Goal: Use online tool/utility: Utilize a website feature to perform a specific function

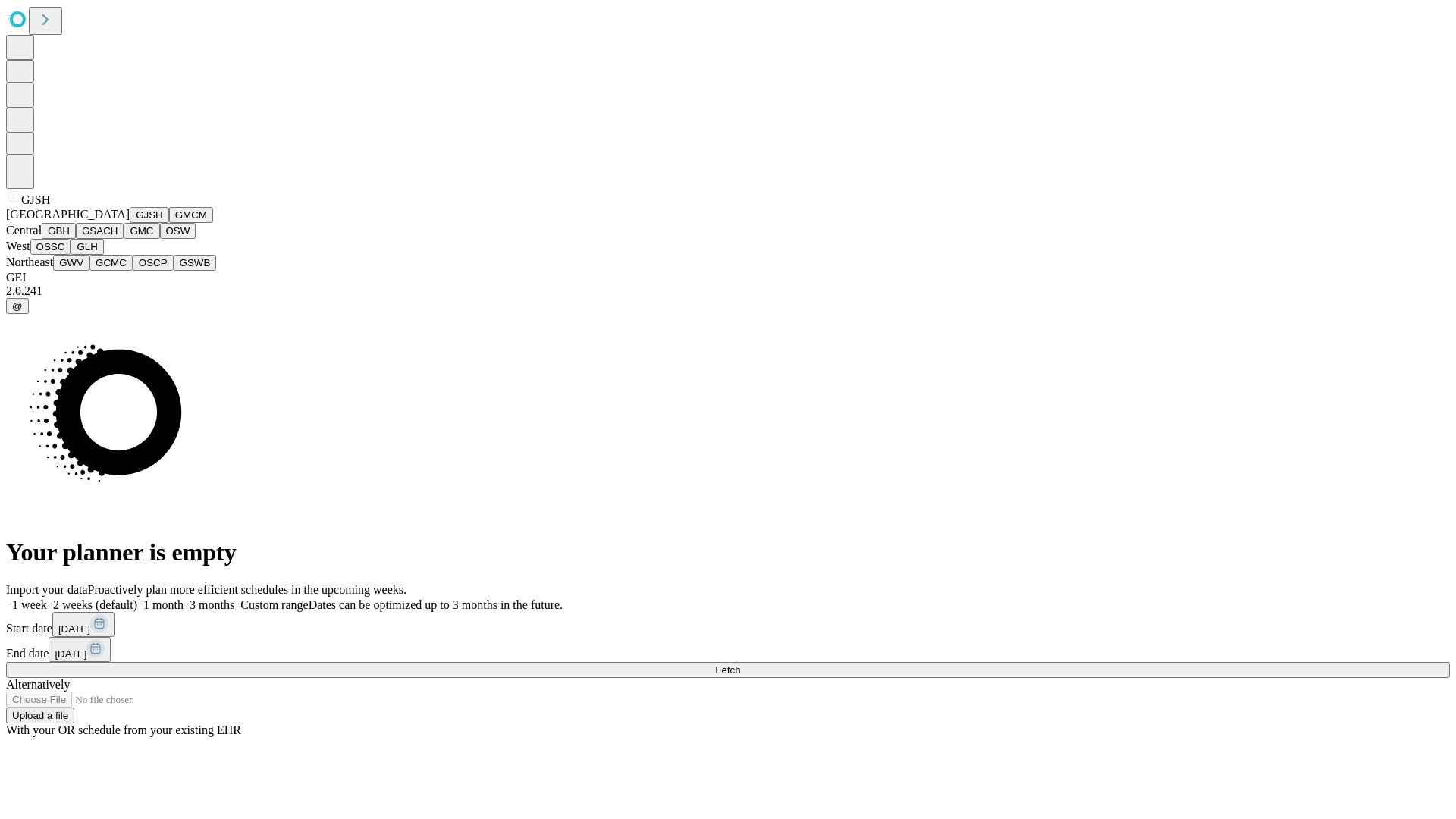
click at [129, 223] on button "GJSH" at bounding box center [149, 214] width 40 height 16
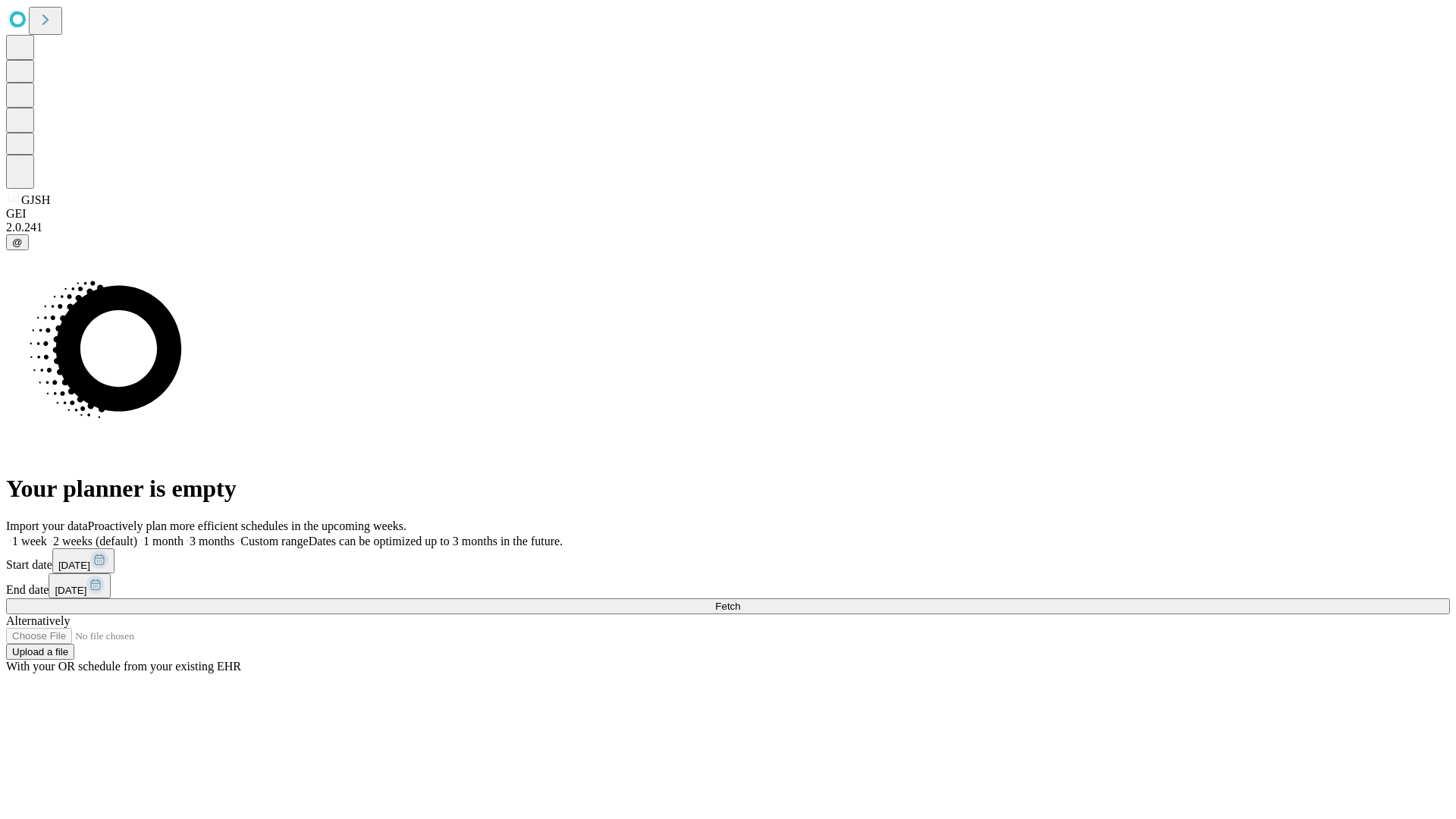
click at [183, 535] on label "1 month" at bounding box center [160, 541] width 46 height 13
click at [740, 601] on span "Fetch" at bounding box center [727, 606] width 25 height 11
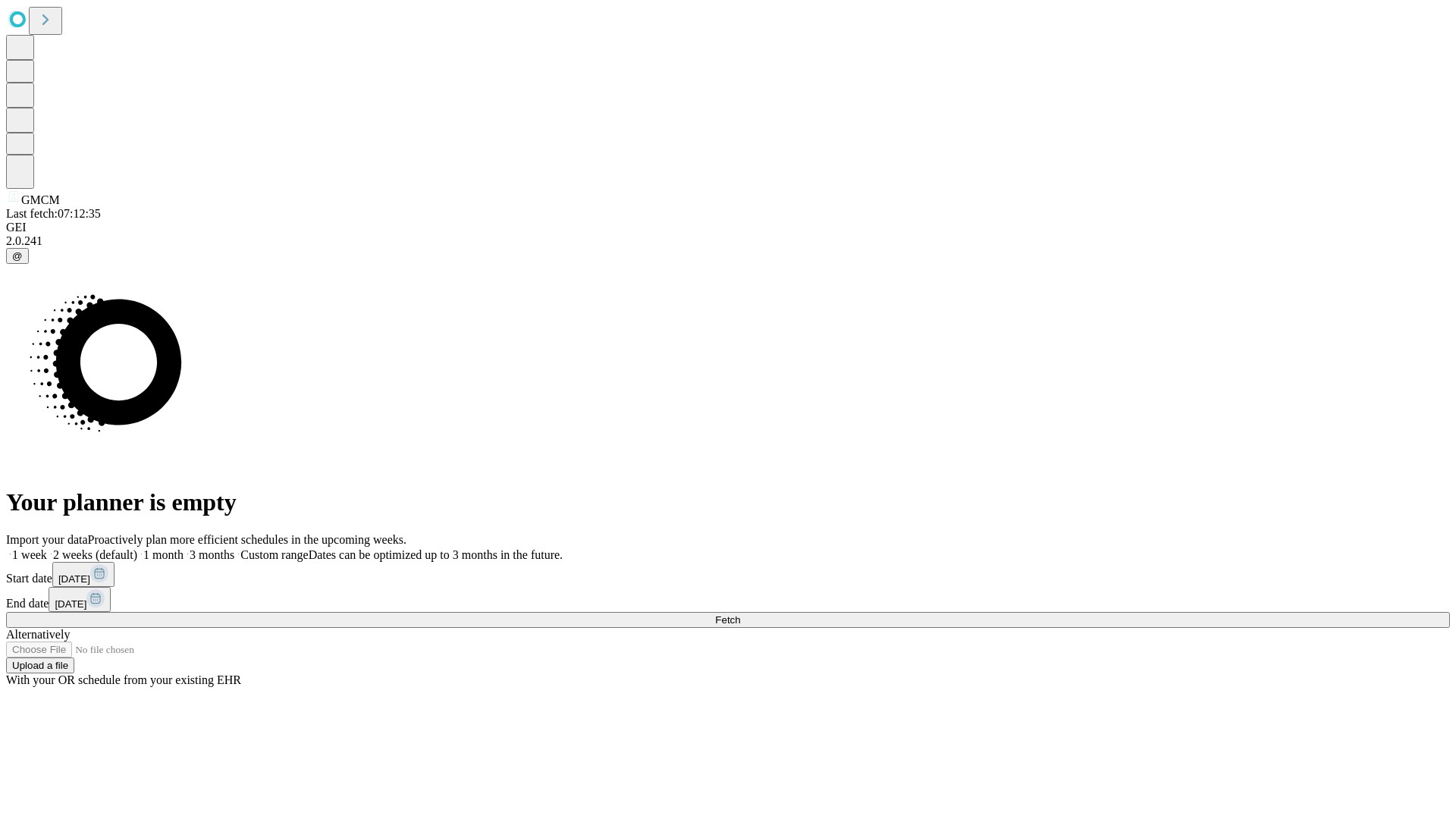
click at [183, 549] on label "1 month" at bounding box center [160, 555] width 46 height 13
click at [740, 615] on span "Fetch" at bounding box center [727, 621] width 25 height 11
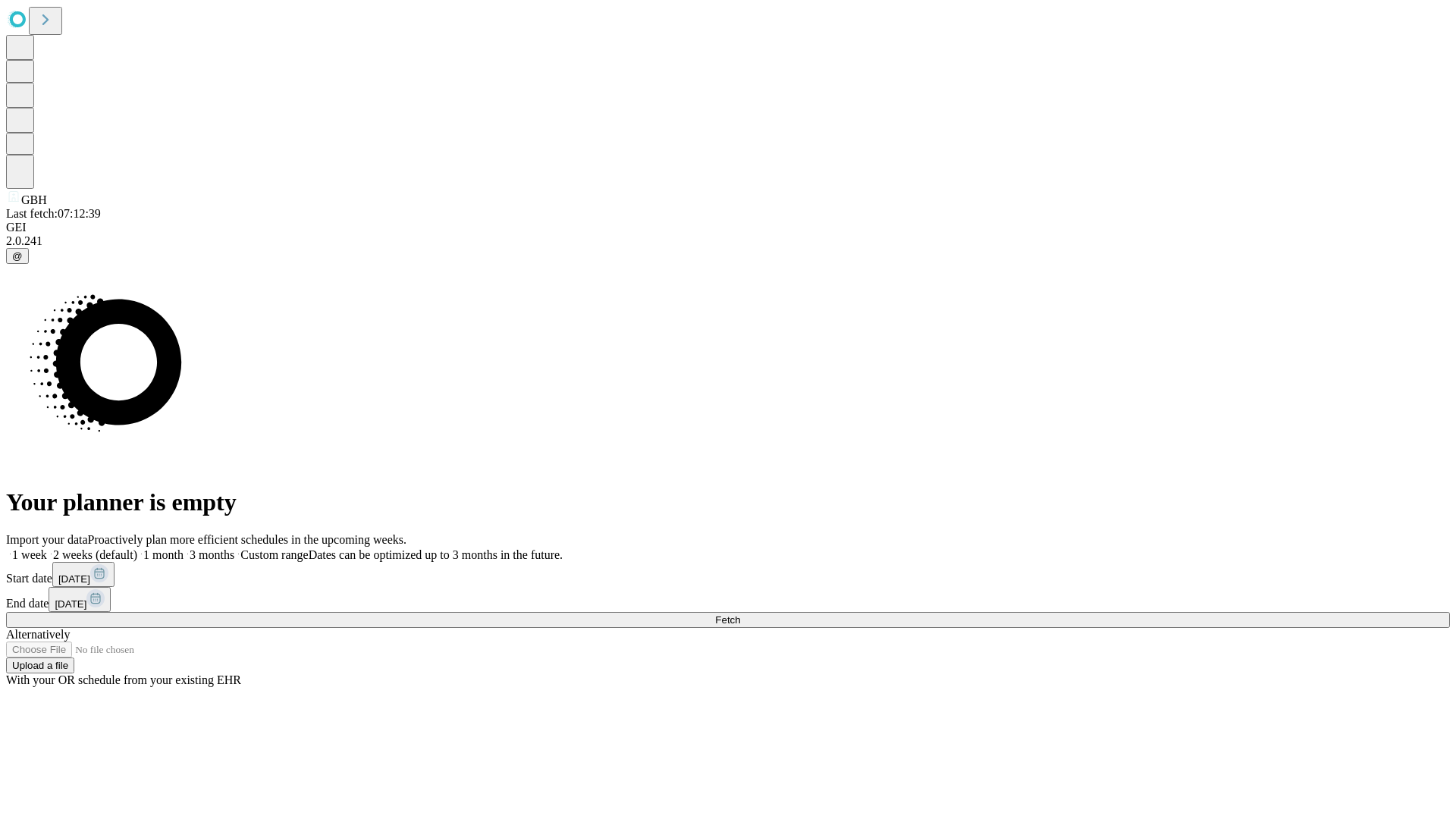
click at [740, 615] on span "Fetch" at bounding box center [727, 621] width 25 height 11
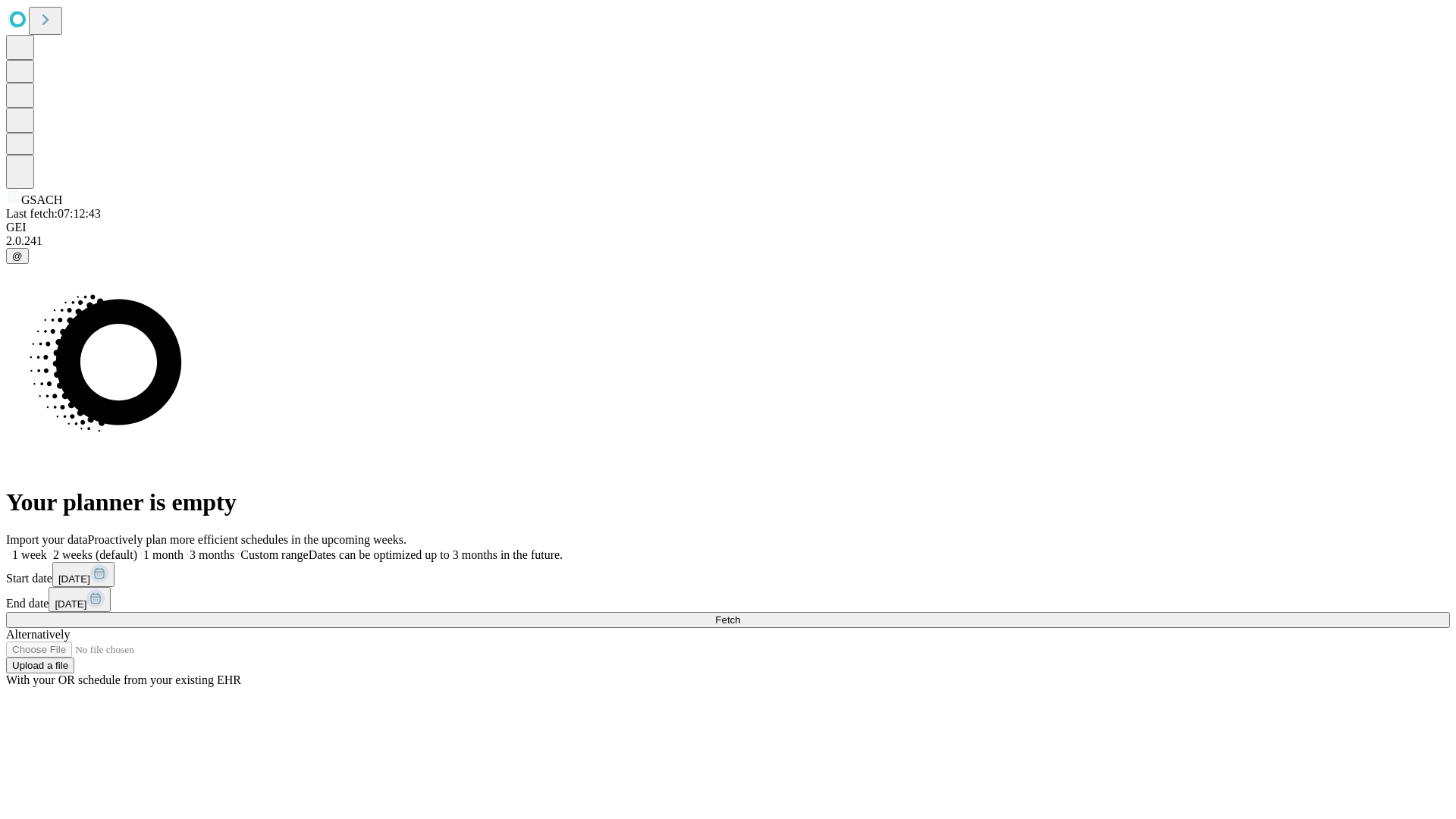
click at [183, 549] on label "1 month" at bounding box center [160, 555] width 46 height 13
click at [740, 615] on span "Fetch" at bounding box center [727, 621] width 25 height 11
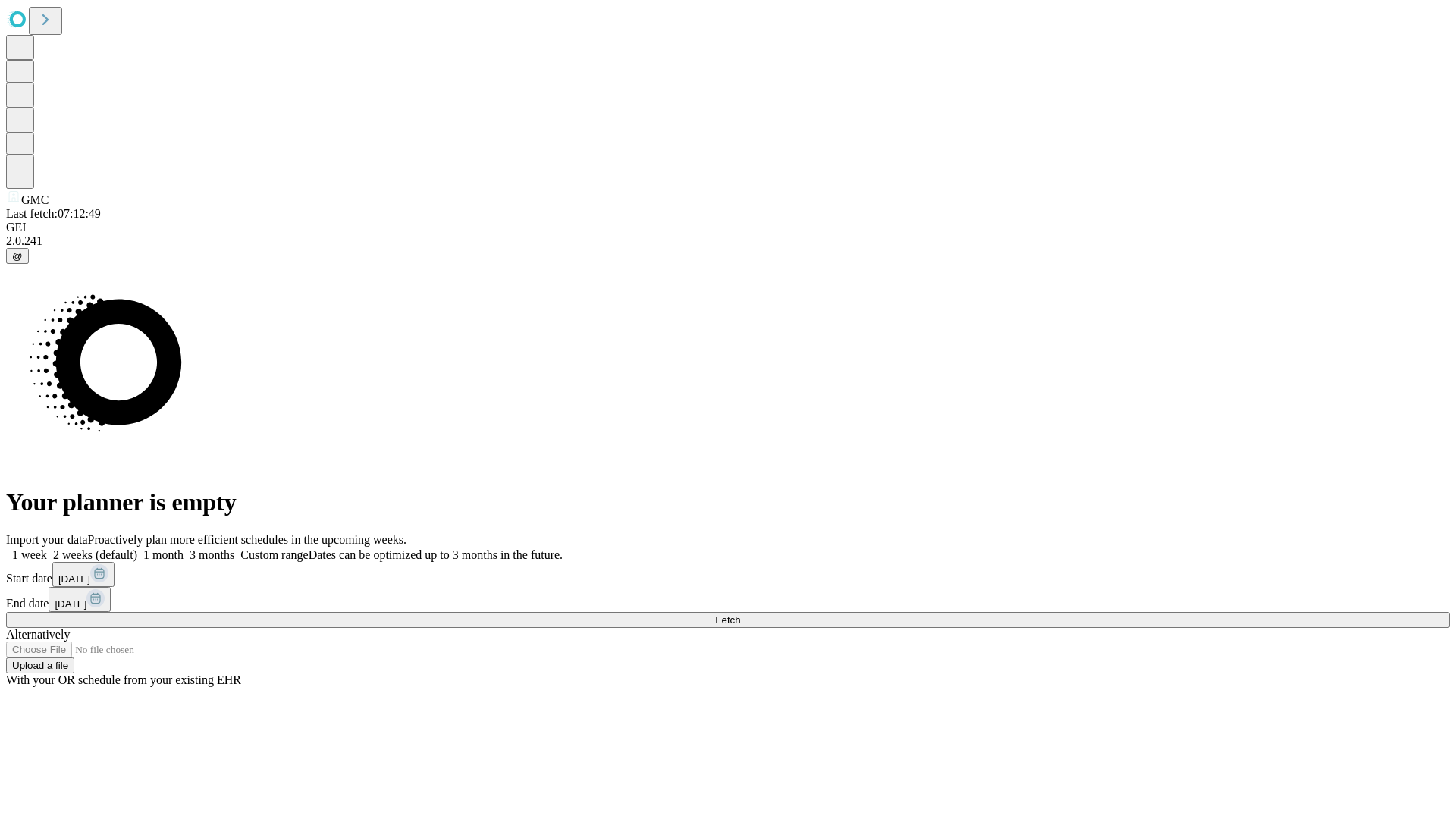
click at [183, 549] on label "1 month" at bounding box center [160, 555] width 46 height 13
click at [740, 615] on span "Fetch" at bounding box center [727, 621] width 25 height 11
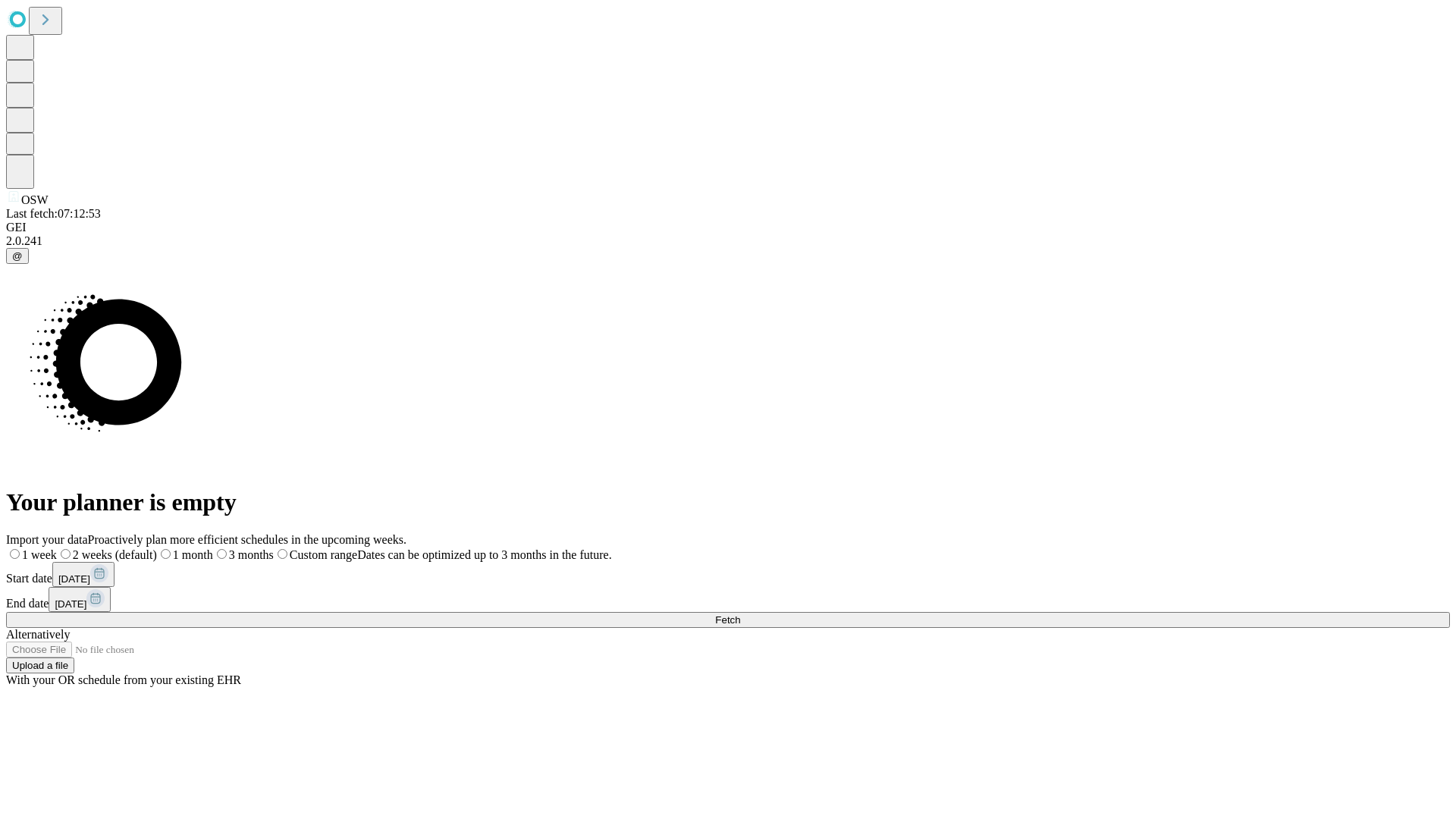
click at [213, 549] on label "1 month" at bounding box center [184, 555] width 56 height 13
click at [740, 615] on span "Fetch" at bounding box center [727, 621] width 25 height 11
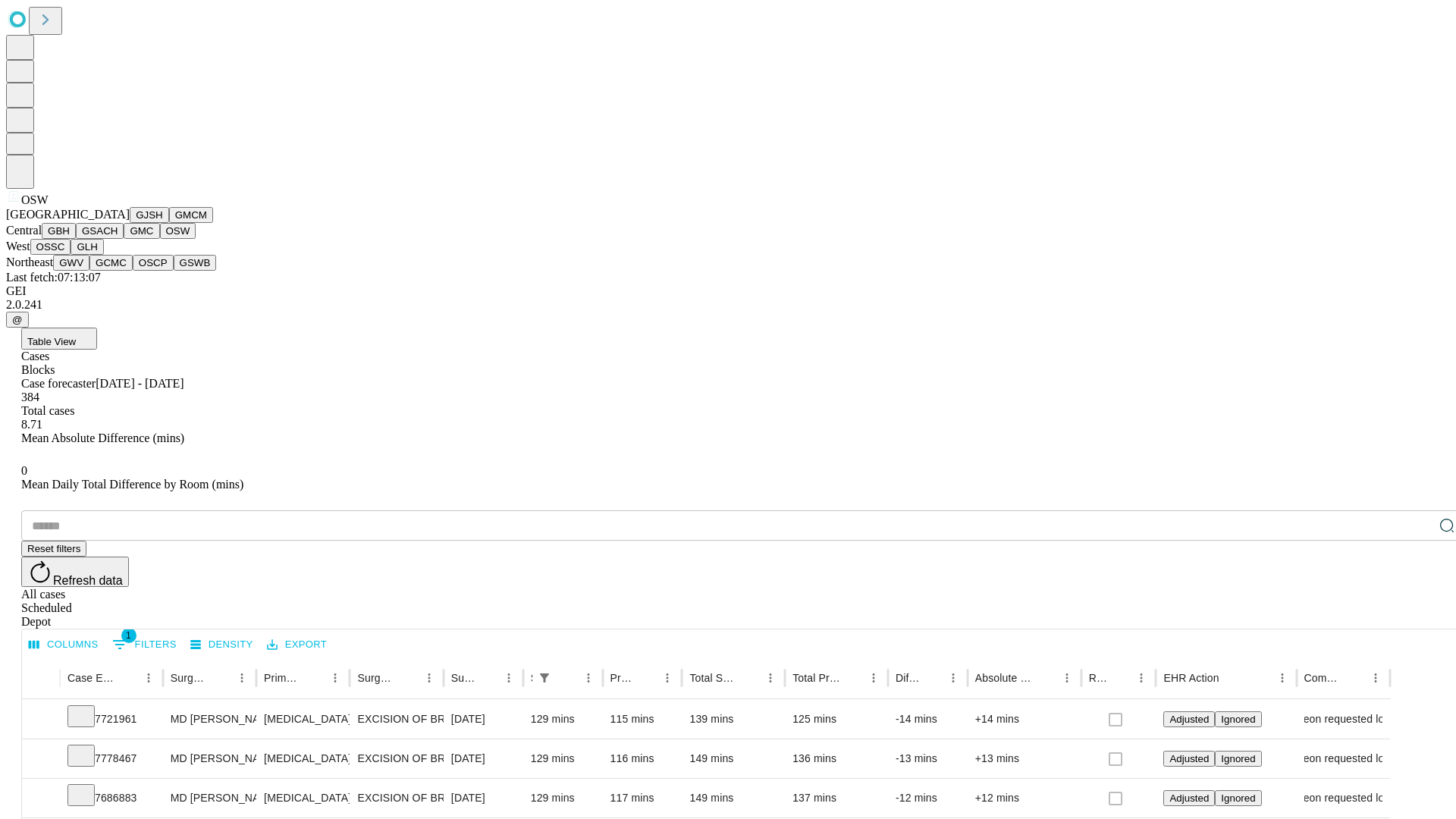
click at [72, 255] on button "OSSC" at bounding box center [50, 247] width 41 height 16
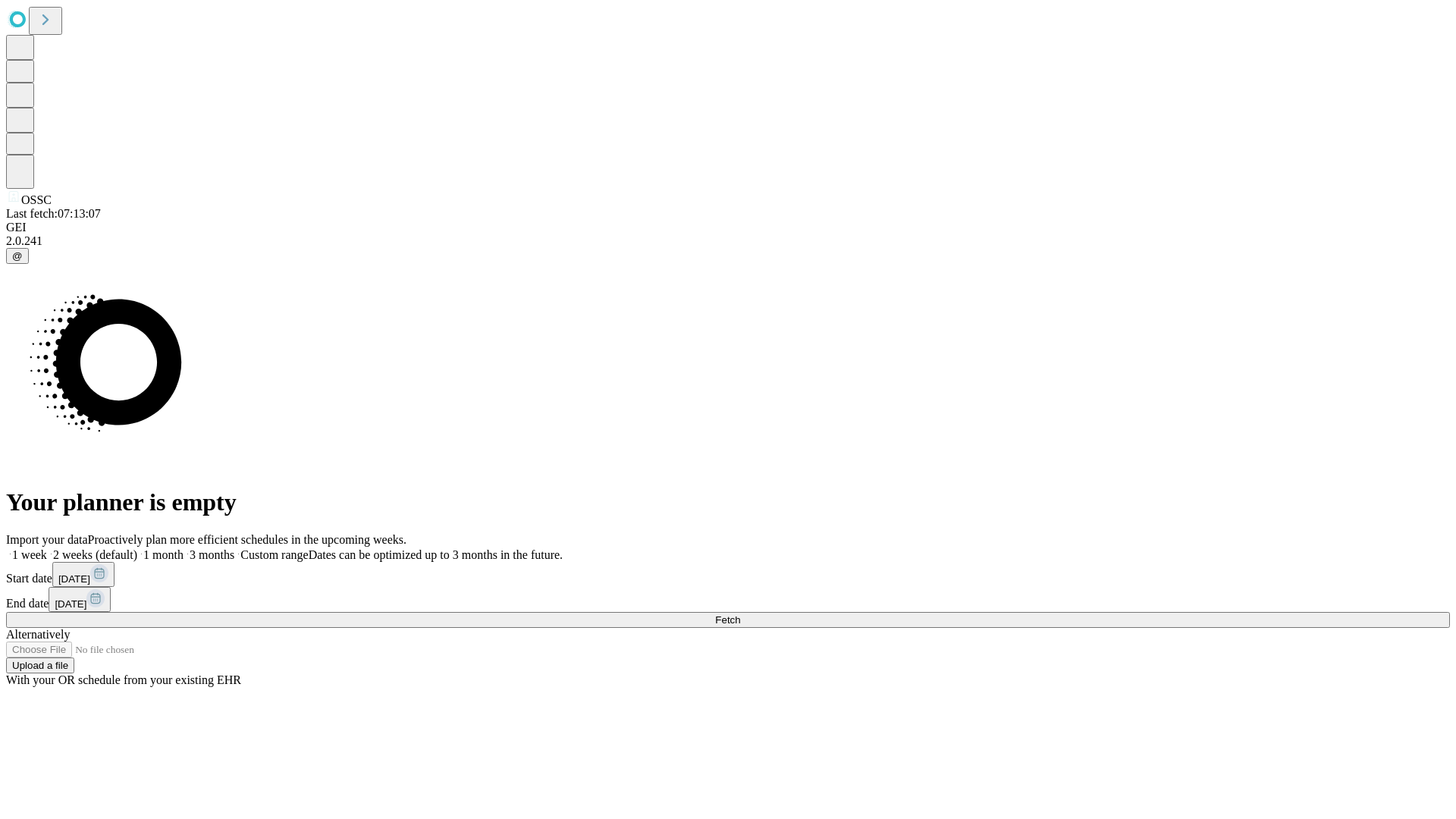
click at [183, 549] on label "1 month" at bounding box center [160, 555] width 46 height 13
click at [740, 615] on span "Fetch" at bounding box center [727, 621] width 25 height 11
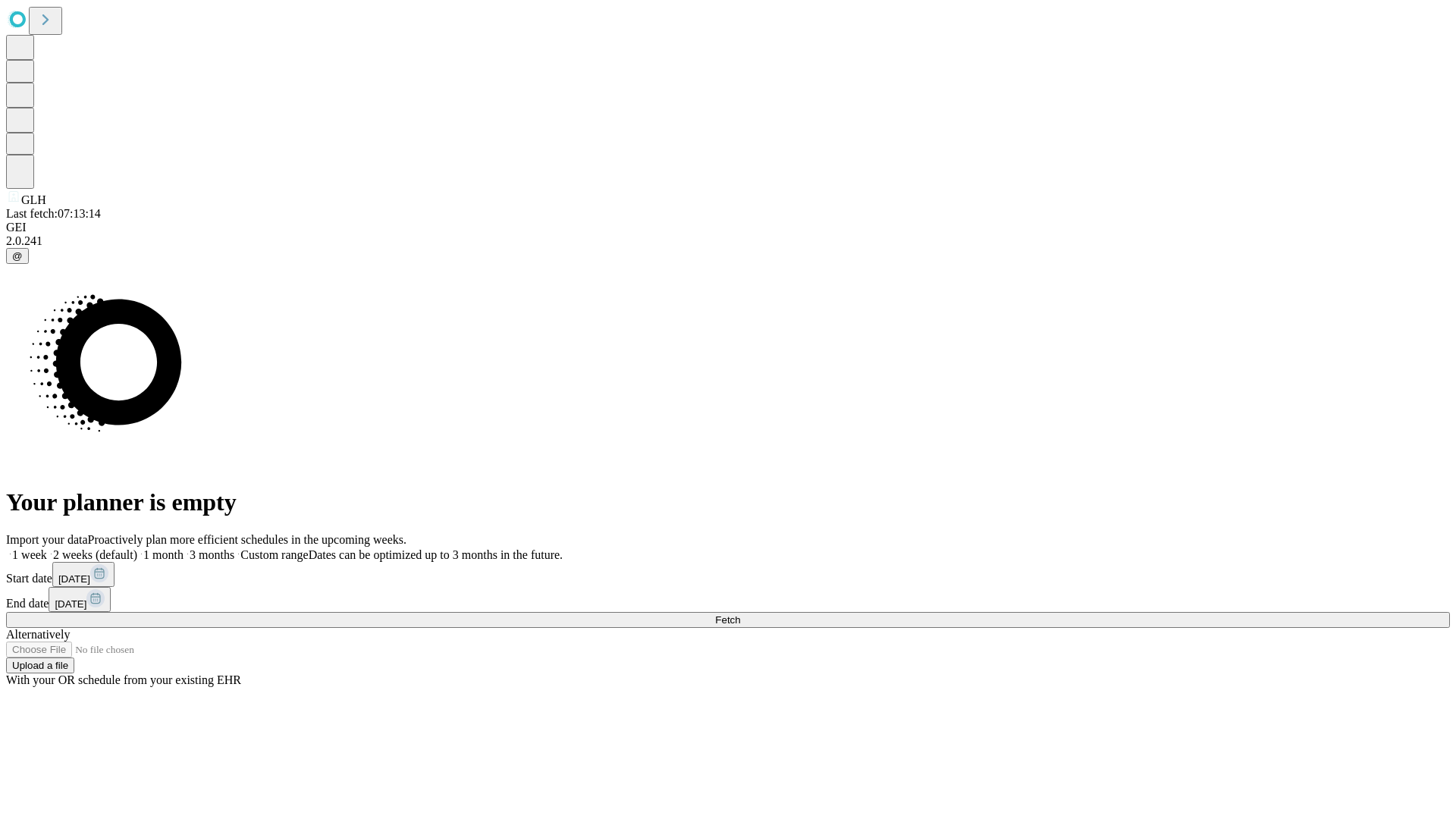
click at [183, 549] on label "1 month" at bounding box center [160, 555] width 46 height 13
click at [740, 615] on span "Fetch" at bounding box center [727, 621] width 25 height 11
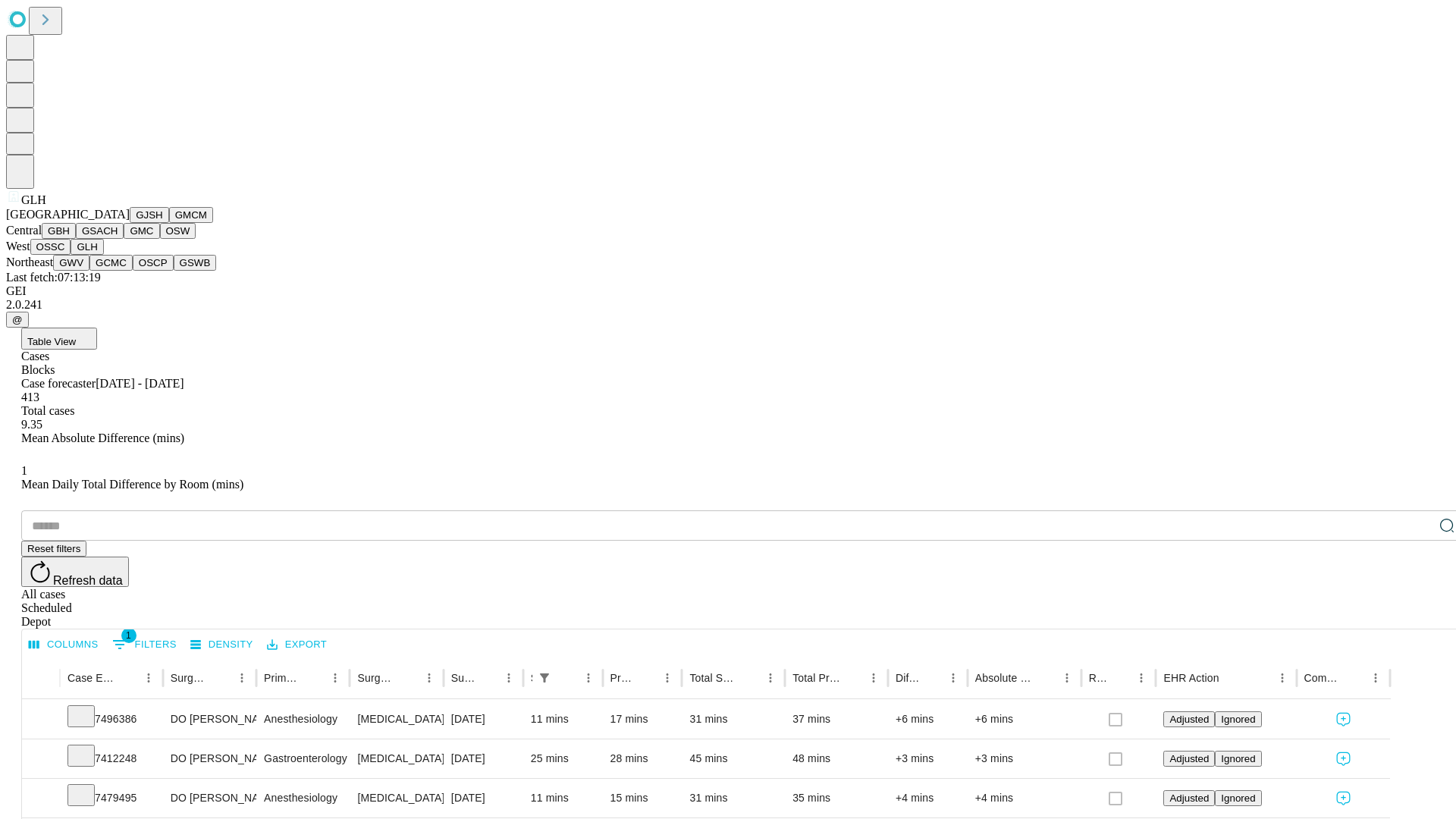
click at [90, 271] on button "GWV" at bounding box center [71, 263] width 37 height 16
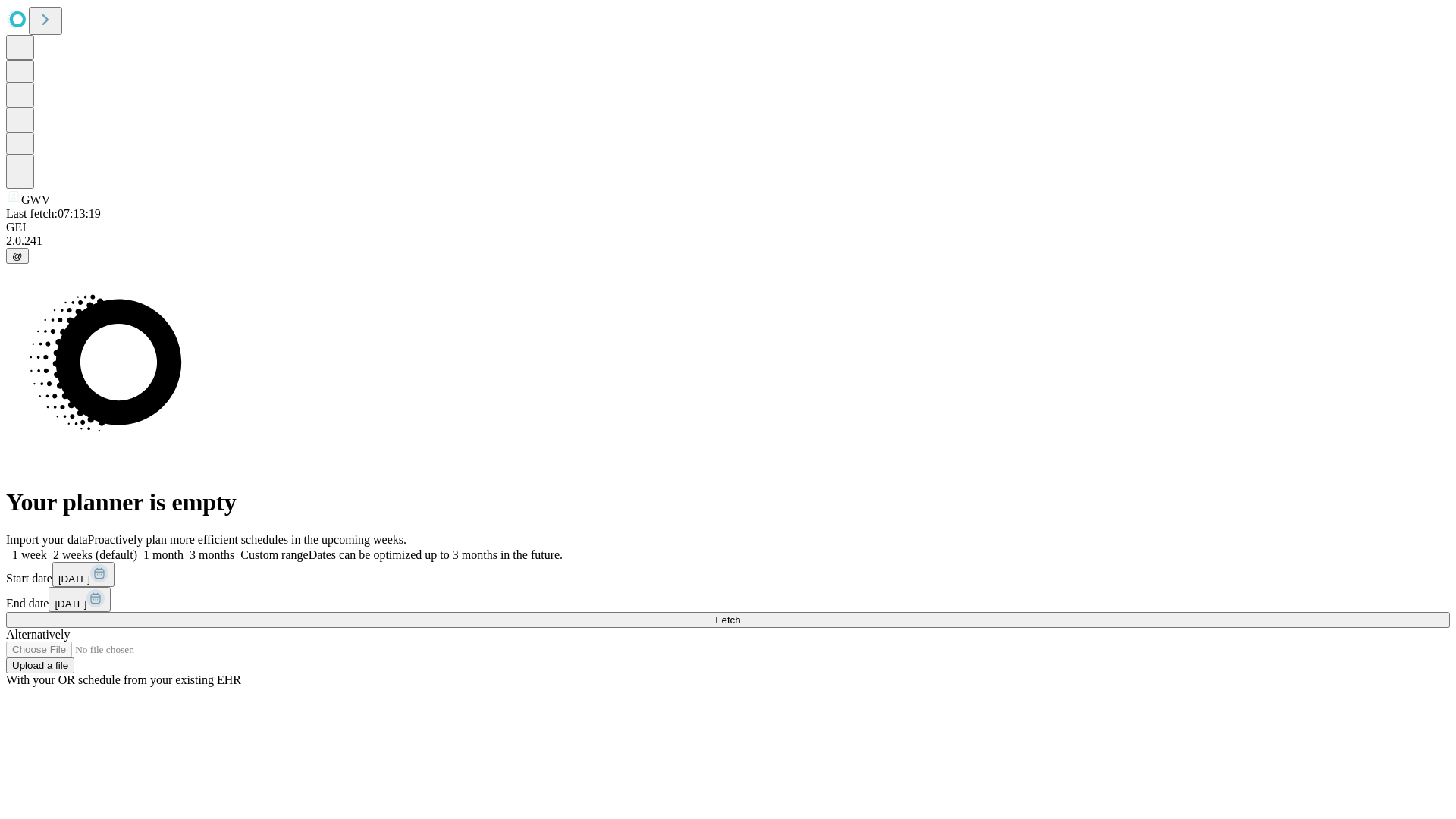
click at [183, 549] on label "1 month" at bounding box center [160, 555] width 46 height 13
click at [740, 615] on span "Fetch" at bounding box center [727, 621] width 25 height 11
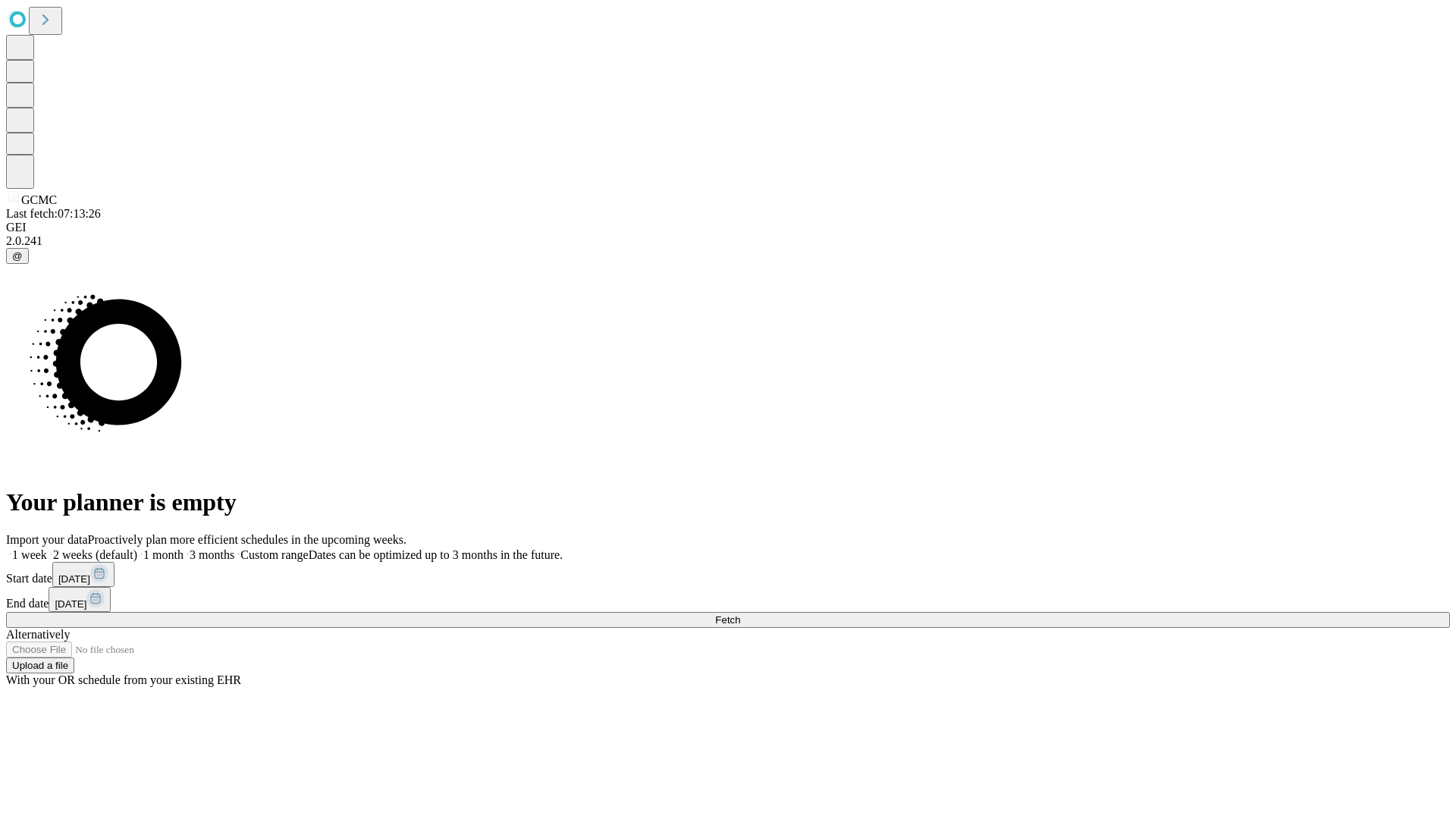
click at [740, 615] on span "Fetch" at bounding box center [727, 621] width 25 height 11
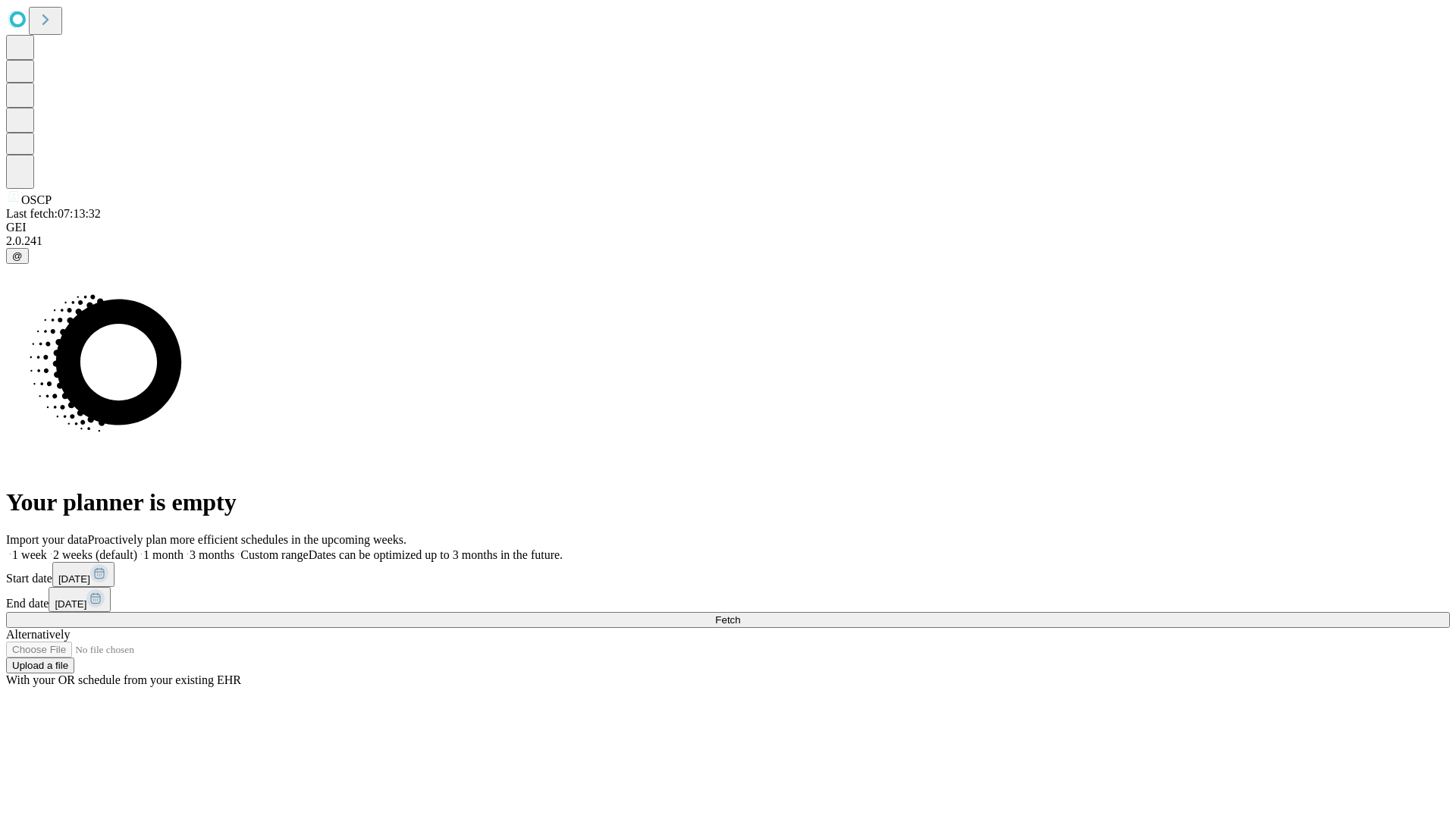
click at [183, 549] on label "1 month" at bounding box center [160, 555] width 46 height 13
click at [740, 615] on span "Fetch" at bounding box center [727, 621] width 25 height 11
